Goal: Transaction & Acquisition: Purchase product/service

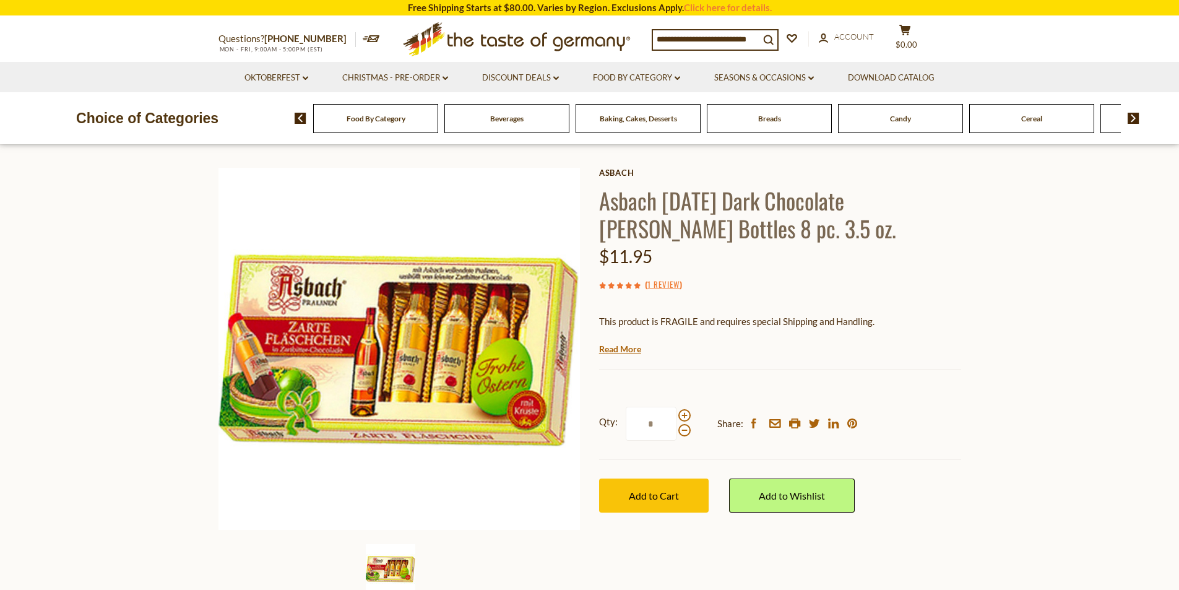
scroll to position [62, 0]
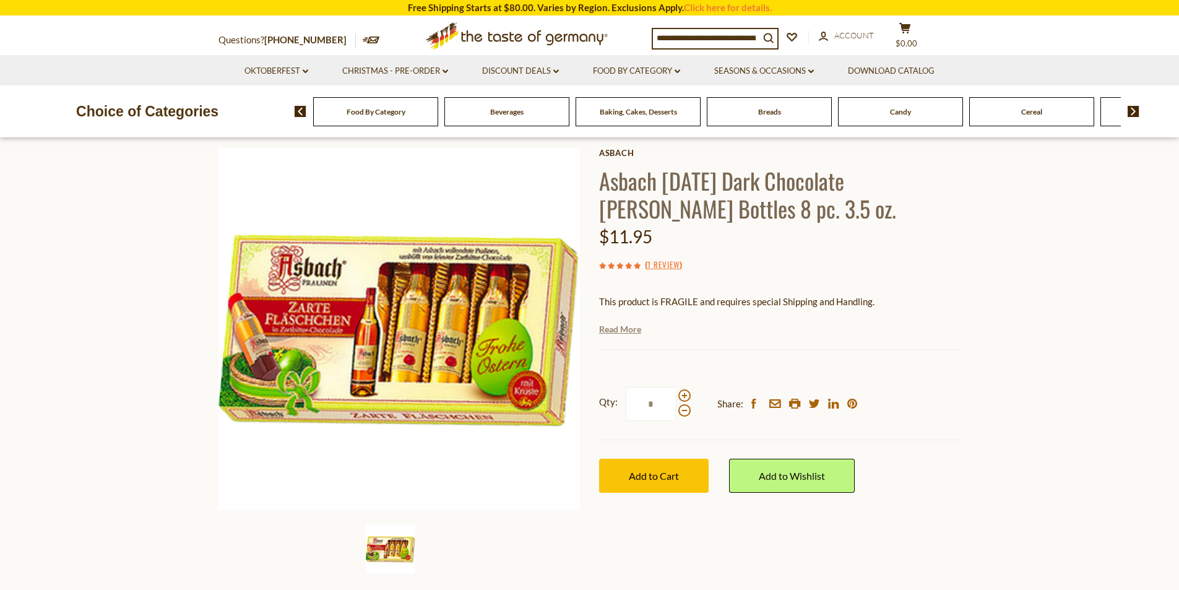
click at [627, 327] on link "Read More" at bounding box center [620, 329] width 42 height 12
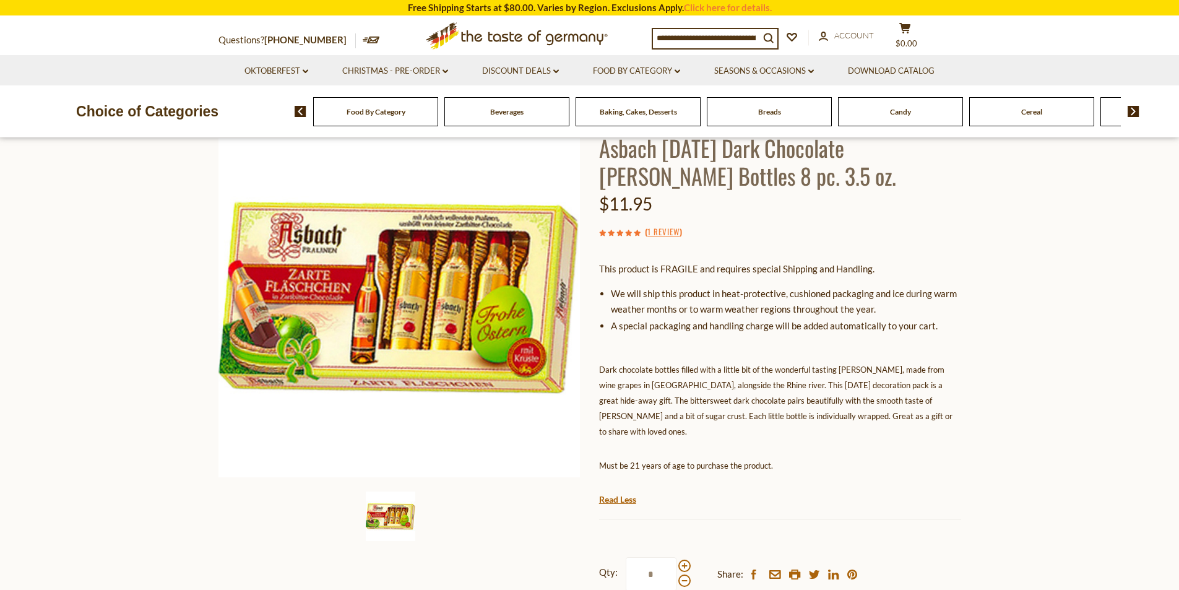
scroll to position [0, 0]
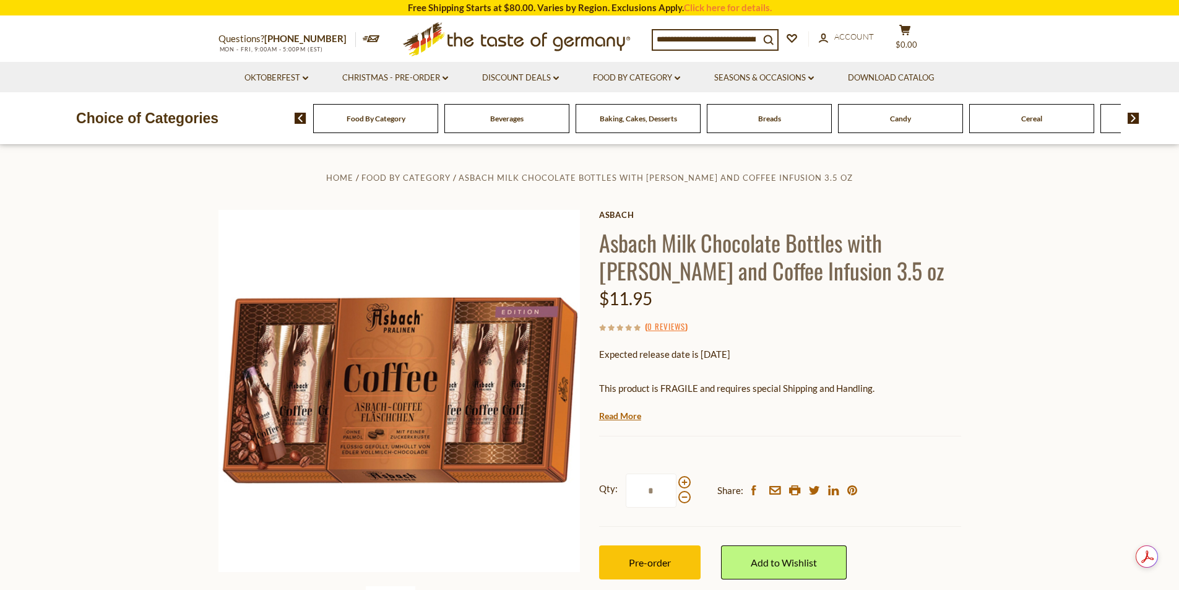
click at [625, 403] on div "This product is FRAGILE and requires special Shipping and Handling. We will shi…" at bounding box center [780, 401] width 362 height 40
click at [631, 414] on link "Read More" at bounding box center [620, 416] width 42 height 12
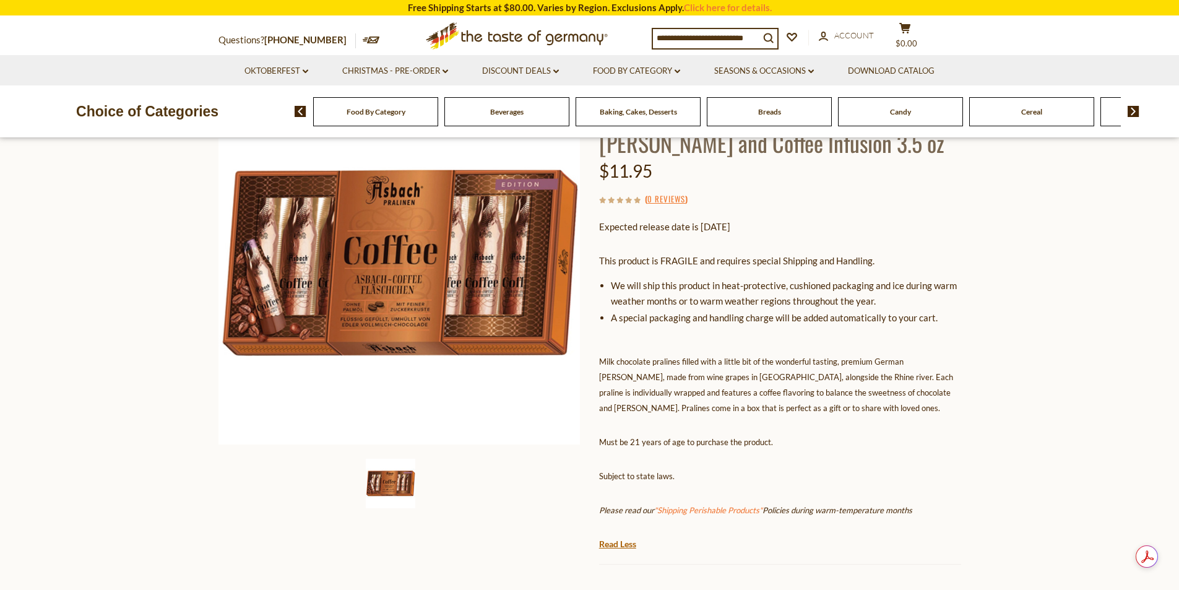
scroll to position [124, 0]
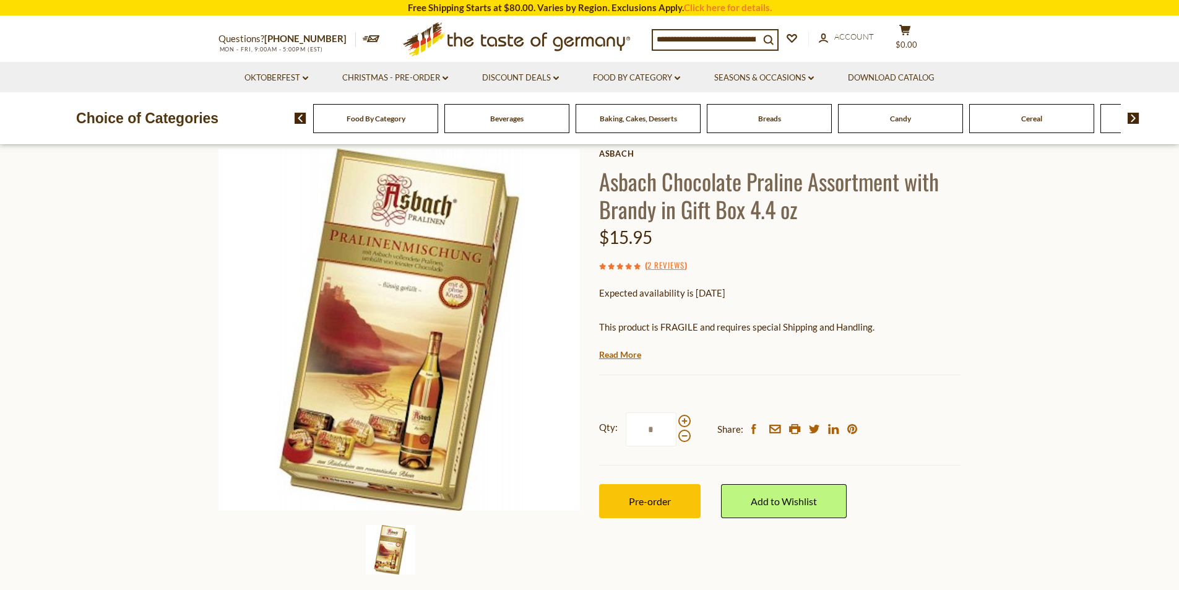
scroll to position [62, 0]
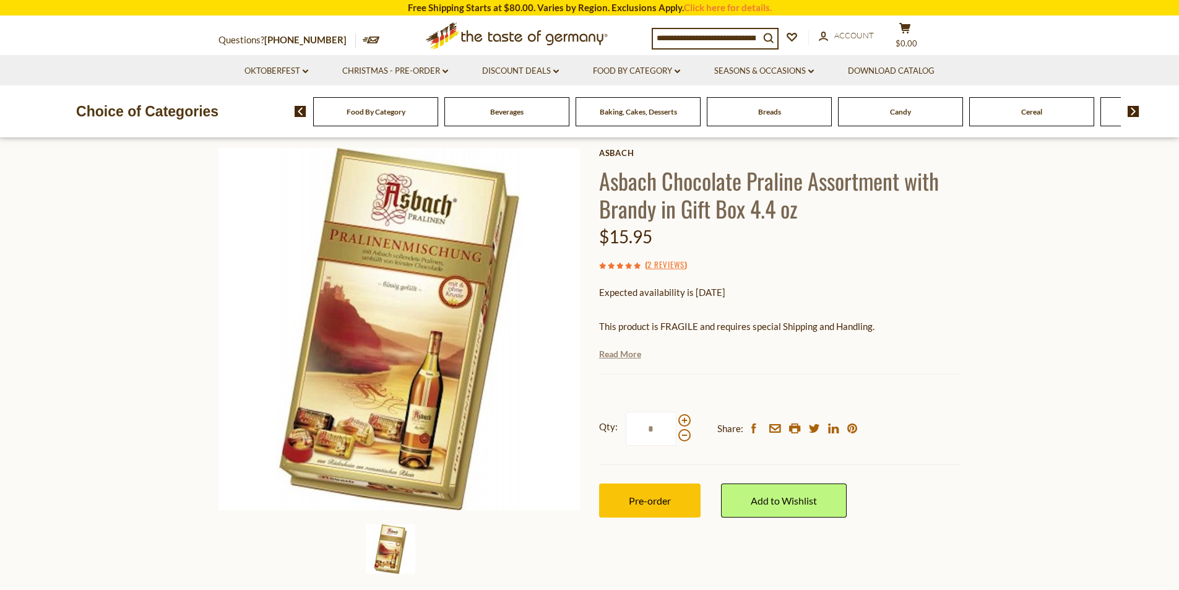
click at [622, 355] on link "Read More" at bounding box center [620, 354] width 42 height 12
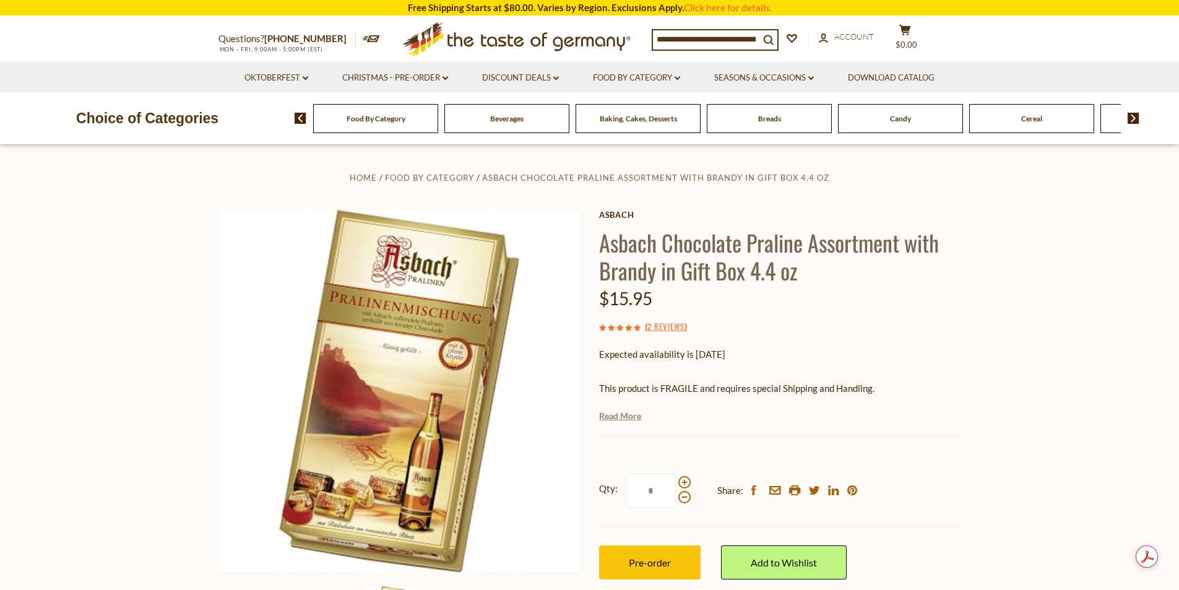
click at [624, 415] on link "Read More" at bounding box center [620, 416] width 42 height 12
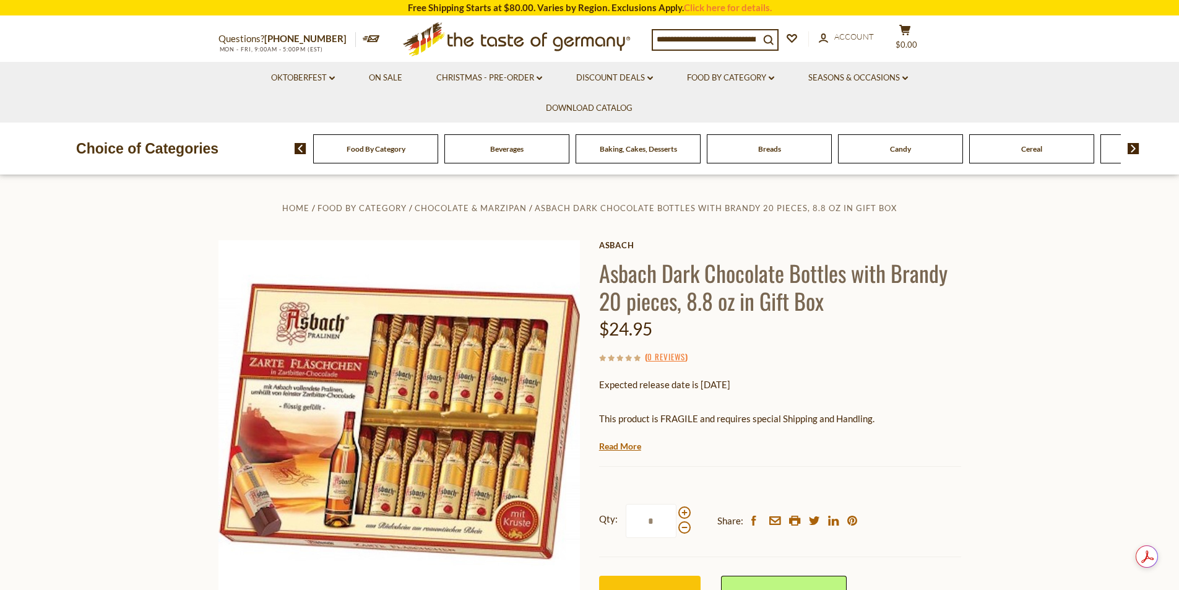
click at [1038, 252] on section "Home Food By Category Chocolate & Marzipan Asbach Dark Chocolate Bottles with […" at bounding box center [589, 450] width 1179 height 550
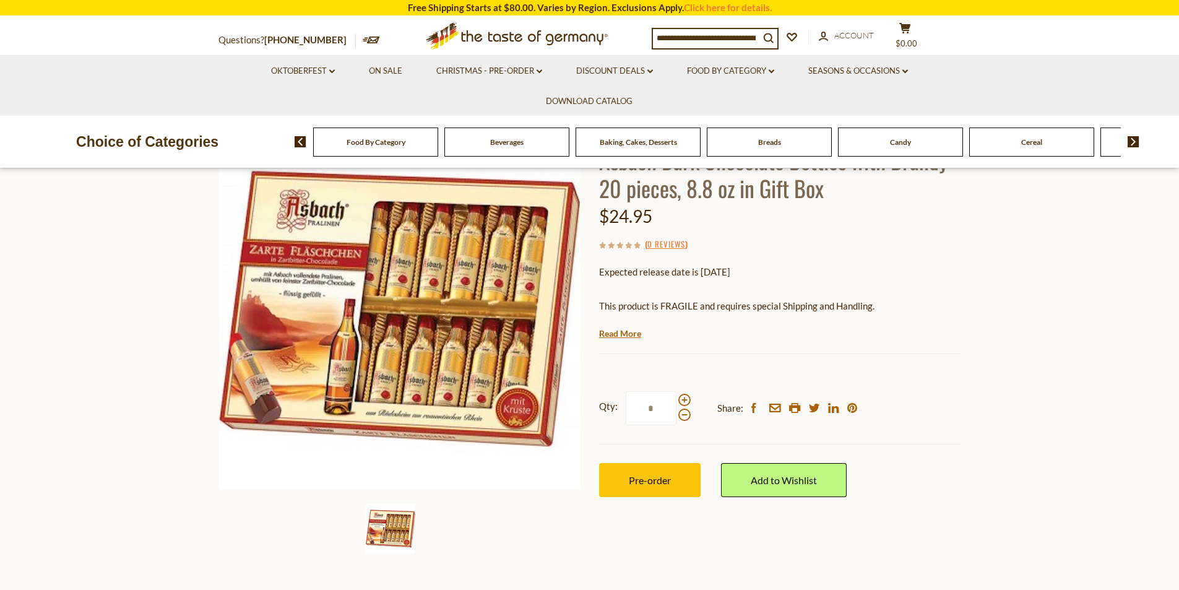
scroll to position [124, 0]
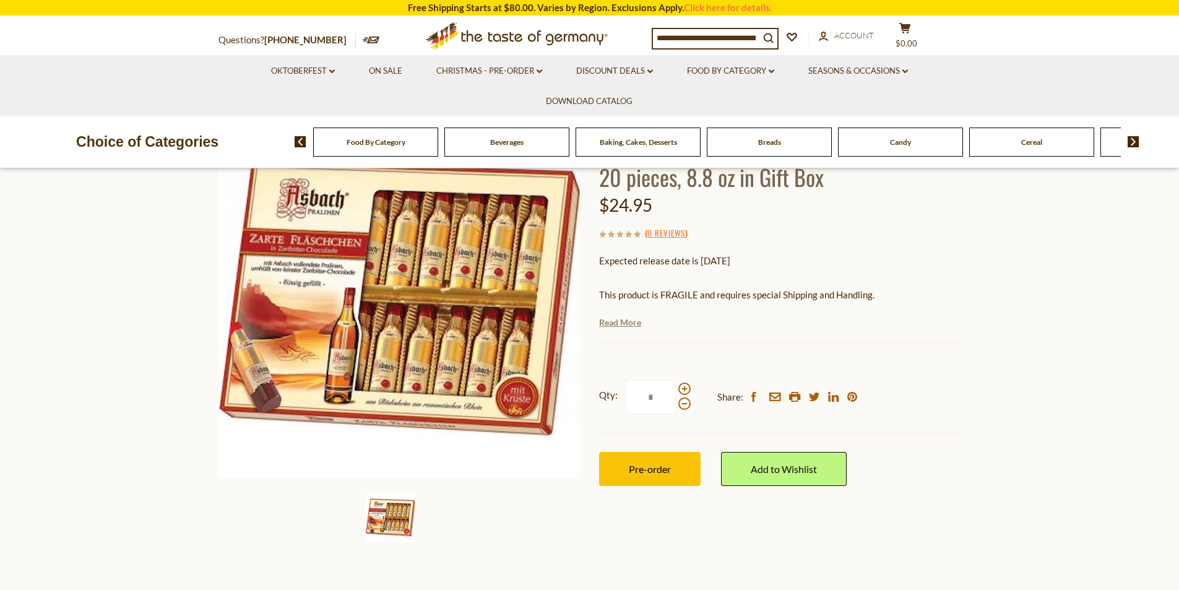
click at [627, 322] on link "Read More" at bounding box center [620, 322] width 42 height 12
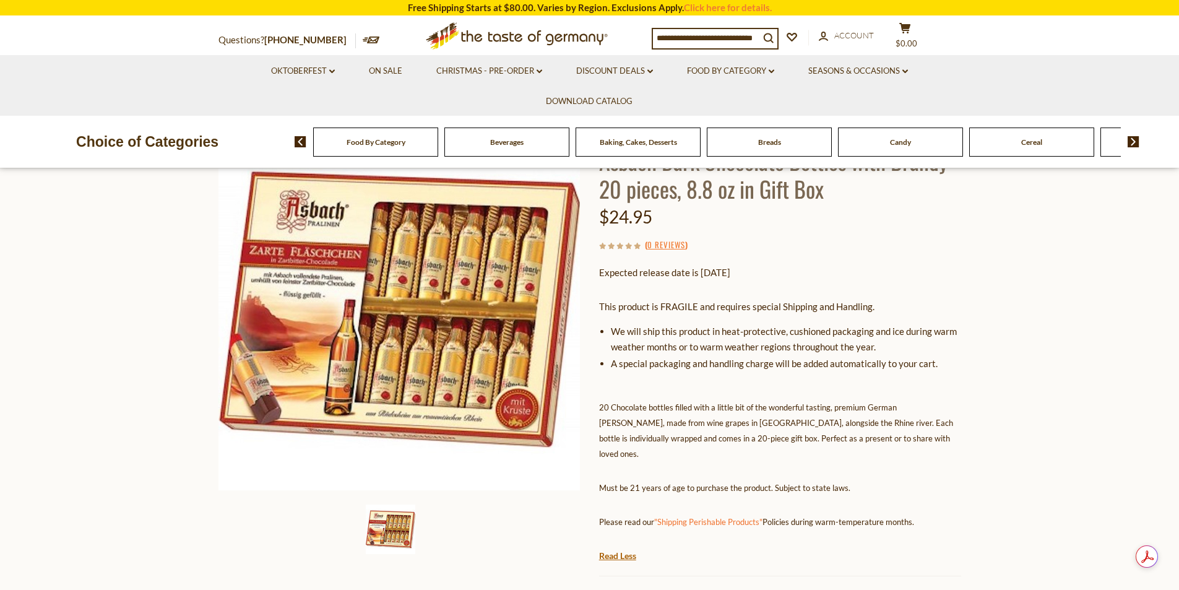
scroll to position [0, 0]
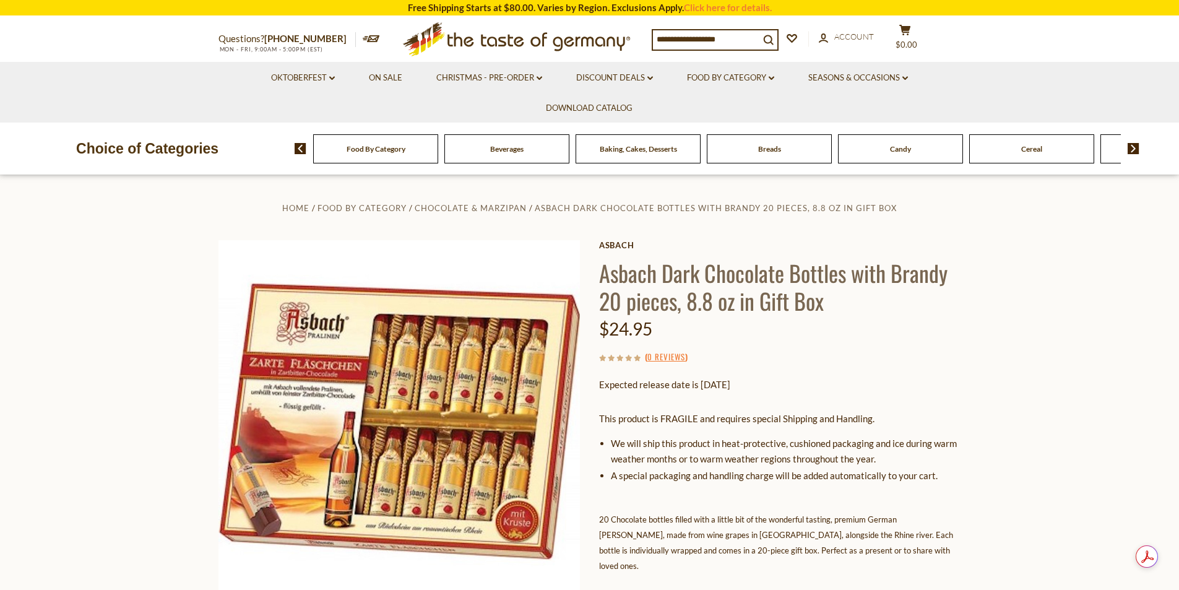
drag, startPoint x: 596, startPoint y: 270, endPoint x: 1023, endPoint y: 285, distance: 428.0
click at [1023, 285] on section "Home Food By Category Chocolate & Marzipan Asbach Dark Chocolate Bottles with […" at bounding box center [589, 542] width 1179 height 734
click at [967, 279] on div "Home Food By Category Chocolate & Marzipan Asbach Dark Chocolate Bottles with […" at bounding box center [589, 529] width 761 height 659
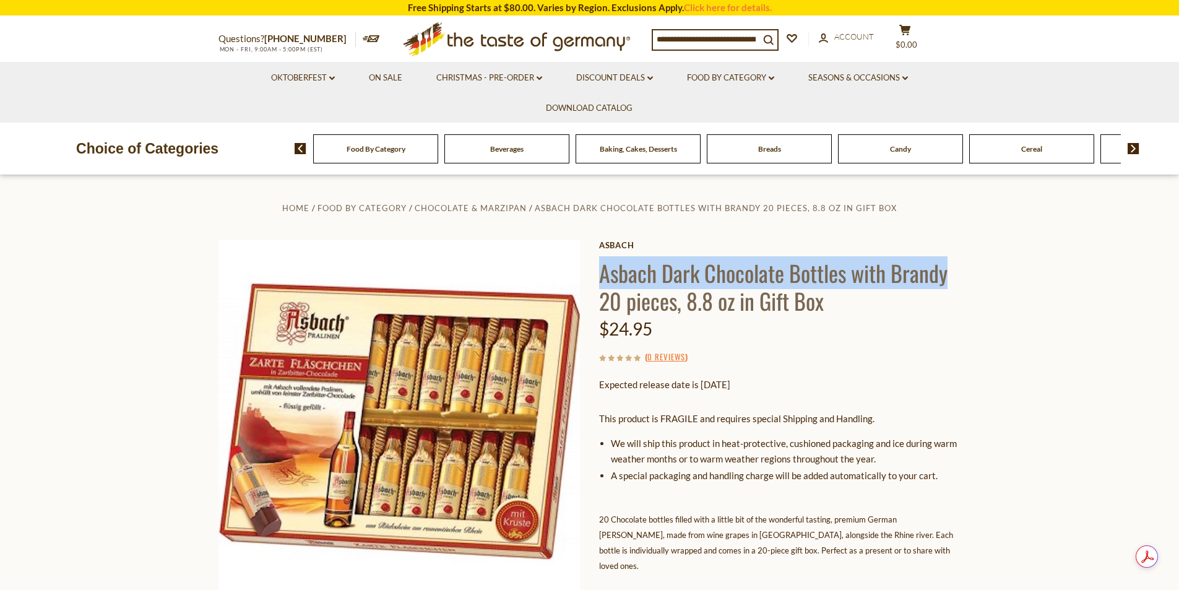
drag, startPoint x: 959, startPoint y: 278, endPoint x: 599, endPoint y: 287, distance: 359.8
click at [599, 287] on h1 "Asbach Dark Chocolate Bottles with Brandy 20 pieces, 8.8 oz in Gift Box" at bounding box center [780, 287] width 362 height 56
copy h1 "Asbach Dark Chocolate Bottles with [PERSON_NAME]"
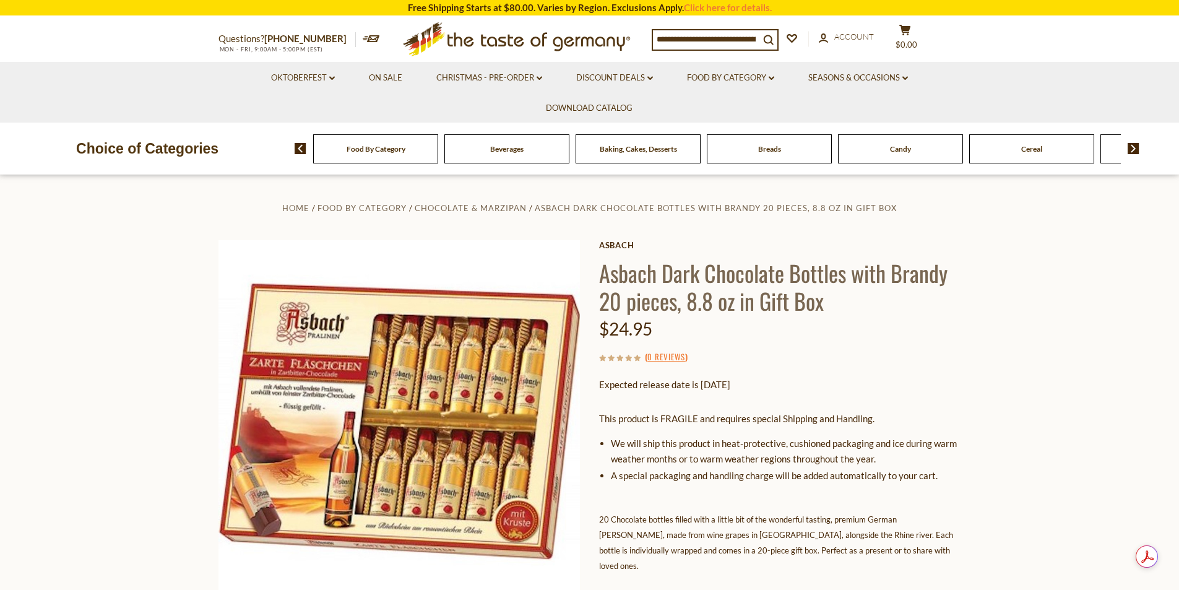
click at [1037, 335] on section "Home Food By Category Chocolate & Marzipan Asbach Dark Chocolate Bottles with […" at bounding box center [589, 542] width 1179 height 734
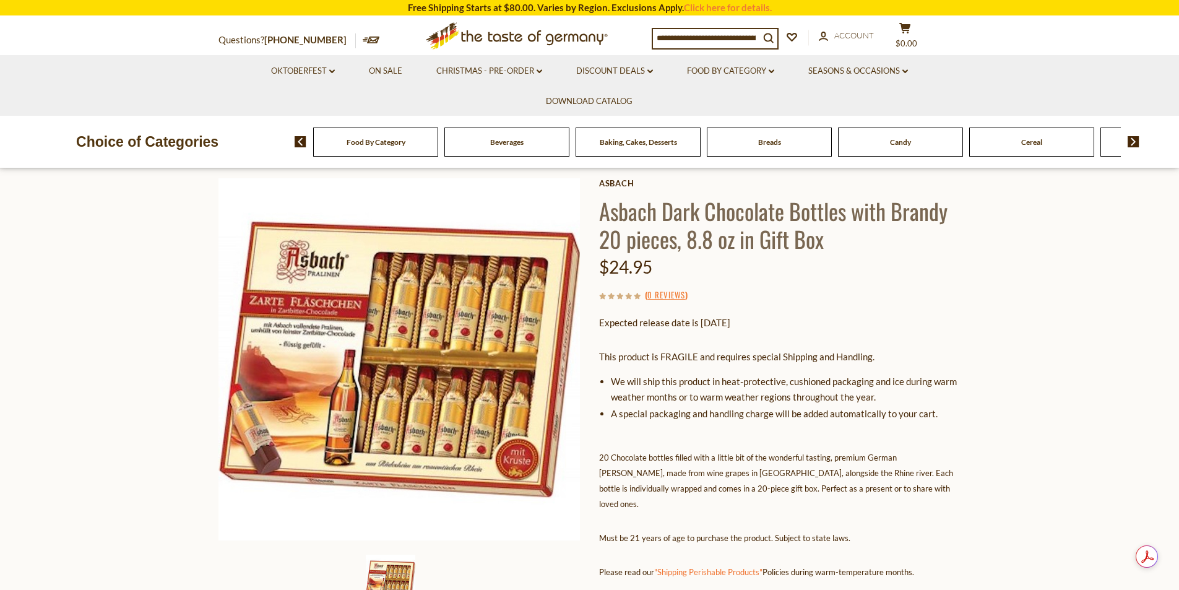
click at [969, 284] on div "Home Food By Category Chocolate & Marzipan Asbach Dark Chocolate Bottles with […" at bounding box center [589, 467] width 761 height 659
